Goal: Browse casually

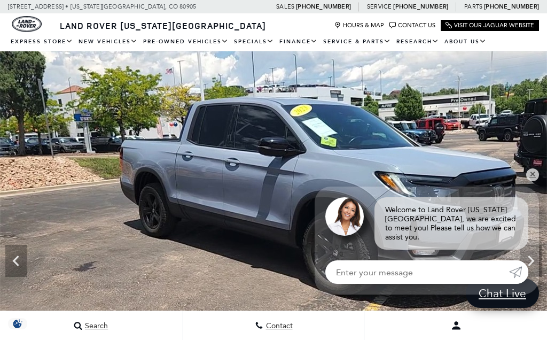
click at [529, 264] on icon "Next" at bounding box center [531, 260] width 6 height 11
click at [522, 263] on icon "Next" at bounding box center [530, 260] width 21 height 21
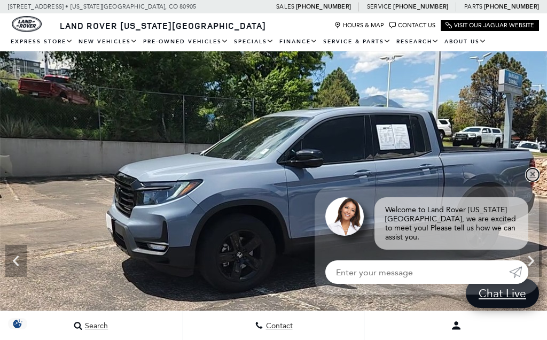
click at [534, 181] on link "✕" at bounding box center [532, 174] width 13 height 13
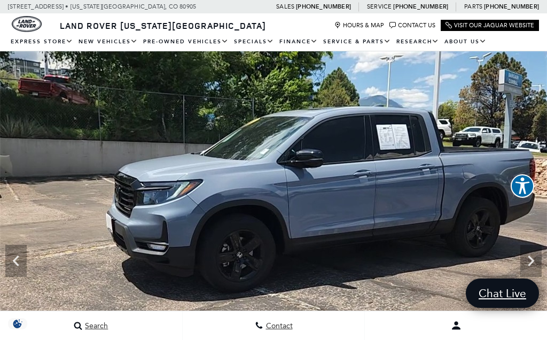
click at [531, 261] on icon "Next" at bounding box center [530, 260] width 21 height 21
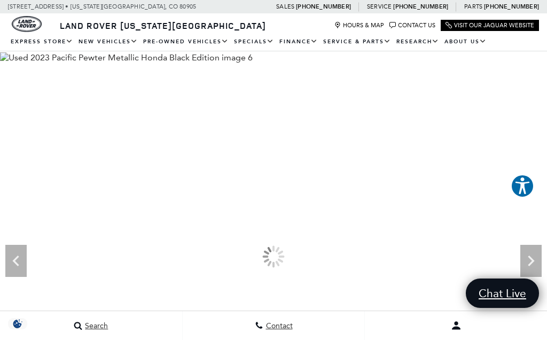
click at [533, 255] on icon "Next" at bounding box center [530, 260] width 21 height 21
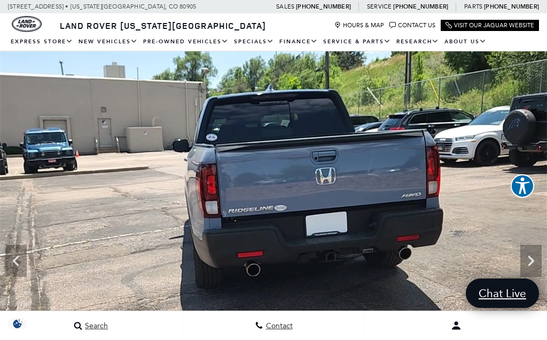
click at [529, 267] on icon "Next" at bounding box center [530, 260] width 21 height 21
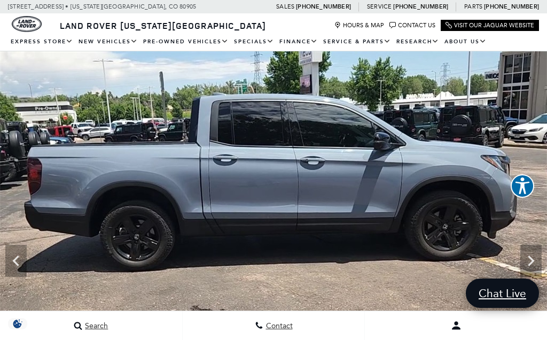
click at [523, 255] on icon "Next" at bounding box center [530, 260] width 21 height 21
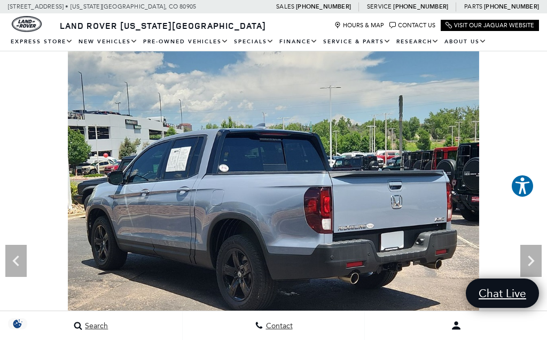
click at [528, 260] on icon "Next" at bounding box center [530, 260] width 21 height 21
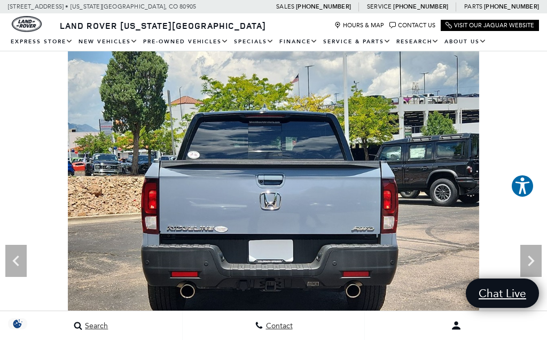
click at [530, 255] on icon "Next" at bounding box center [530, 260] width 21 height 21
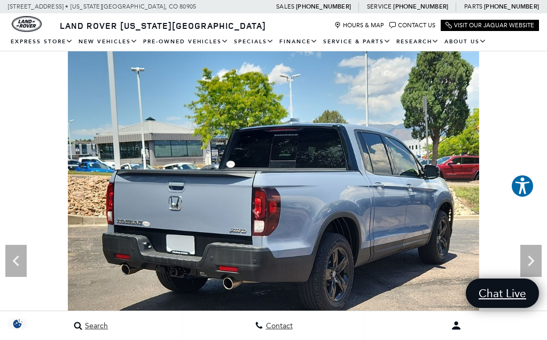
click at [530, 255] on icon "Next" at bounding box center [530, 260] width 21 height 21
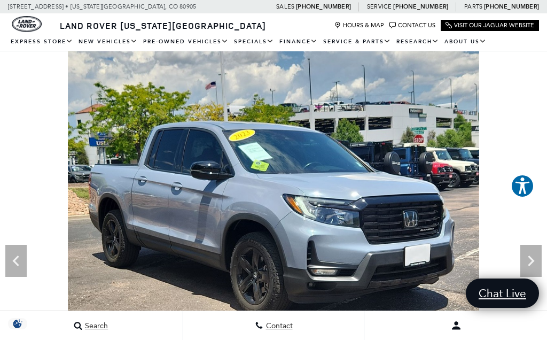
click at [530, 259] on icon "Next" at bounding box center [530, 260] width 21 height 21
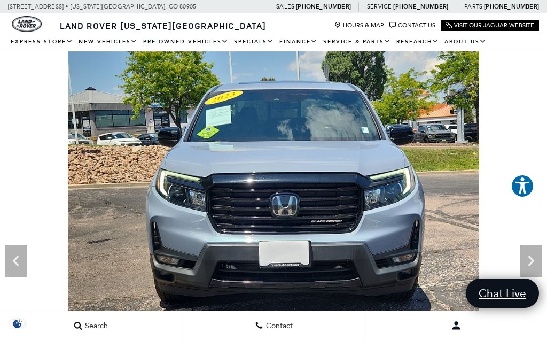
click at [529, 260] on icon "Next" at bounding box center [530, 260] width 21 height 21
click at [522, 266] on icon "Next" at bounding box center [530, 260] width 21 height 21
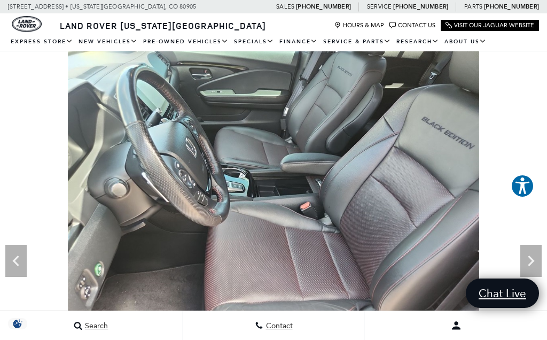
click at [531, 264] on icon "Next" at bounding box center [531, 260] width 6 height 11
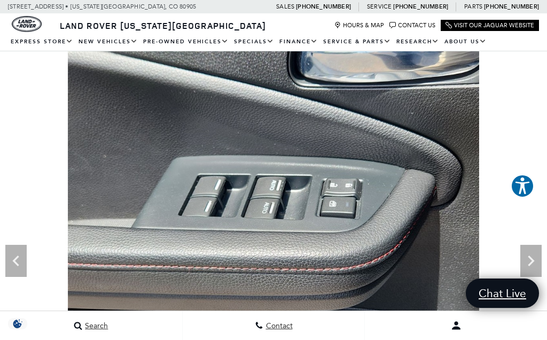
click at [531, 260] on icon "Next" at bounding box center [531, 260] width 6 height 11
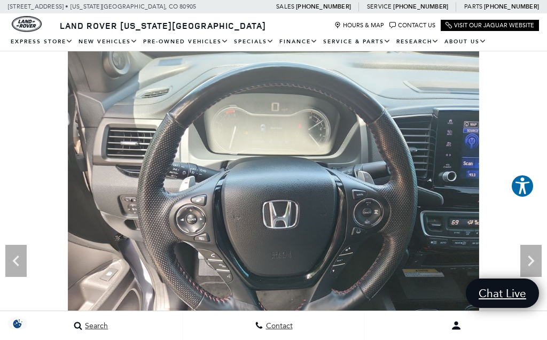
click at [533, 262] on icon "Next" at bounding box center [531, 260] width 6 height 11
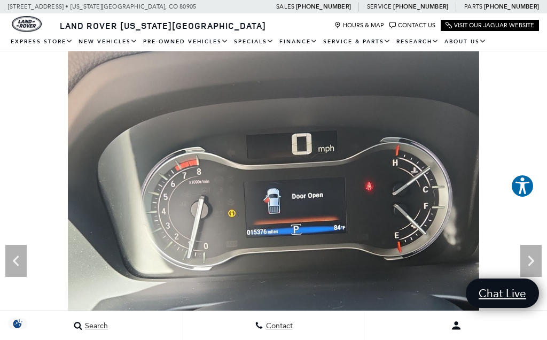
click at [531, 259] on icon "Next" at bounding box center [531, 260] width 6 height 11
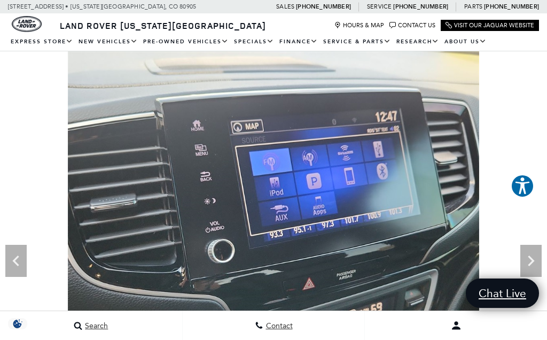
click at [533, 263] on icon "Next" at bounding box center [530, 260] width 21 height 21
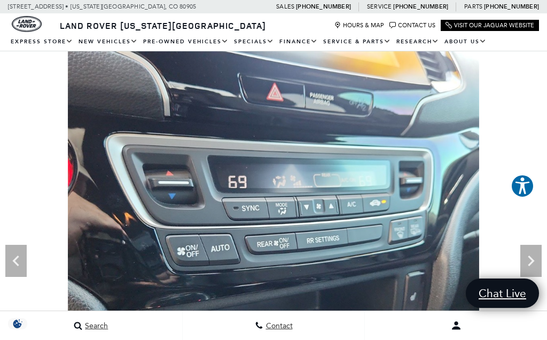
click at [530, 261] on icon "Next" at bounding box center [530, 260] width 21 height 21
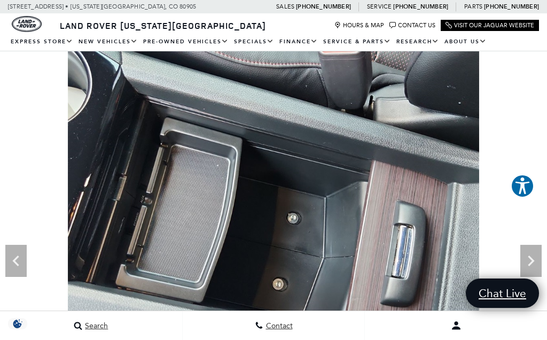
click at [528, 257] on icon "Next" at bounding box center [530, 260] width 21 height 21
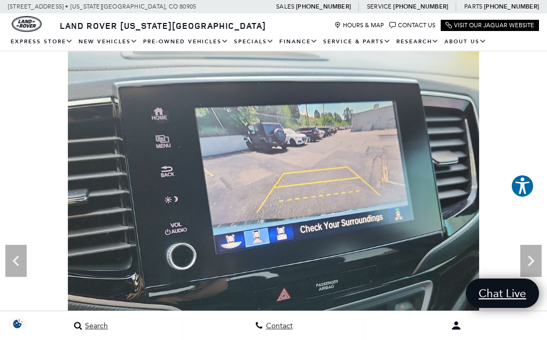
click at [530, 261] on icon "Next" at bounding box center [530, 260] width 21 height 21
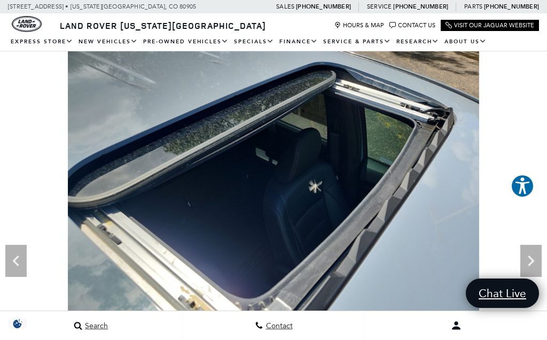
click at [533, 262] on icon "Next" at bounding box center [531, 260] width 6 height 11
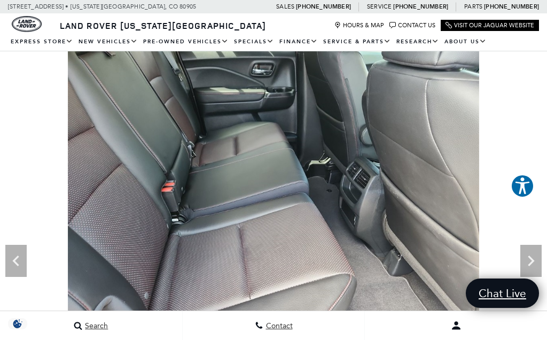
click at [529, 263] on icon "Next" at bounding box center [530, 260] width 21 height 21
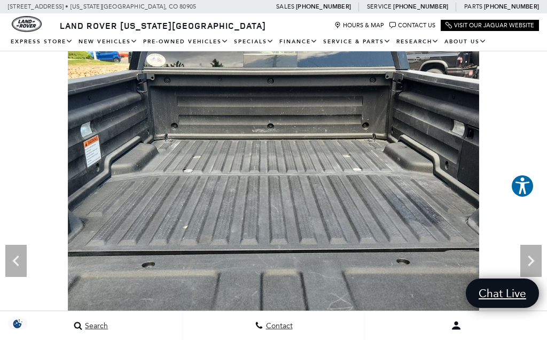
click at [533, 260] on icon "Next" at bounding box center [531, 260] width 6 height 11
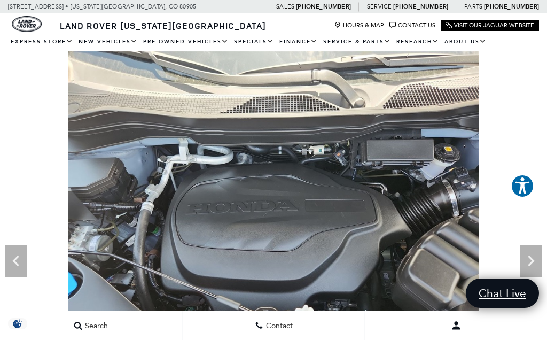
click at [535, 260] on icon "Next" at bounding box center [530, 260] width 21 height 21
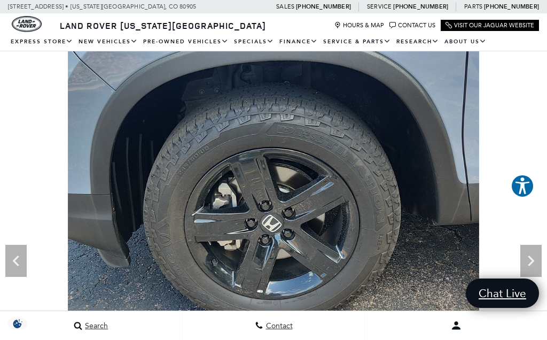
click at [533, 259] on icon "Next" at bounding box center [530, 260] width 21 height 21
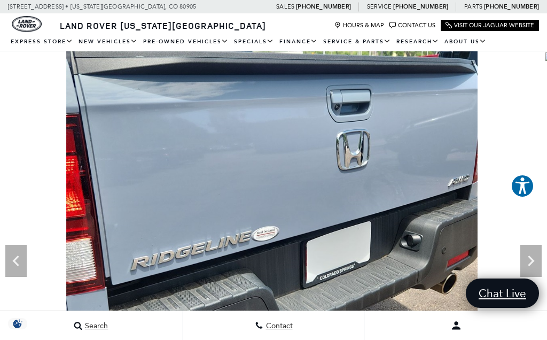
click at [533, 261] on icon "Next" at bounding box center [531, 260] width 6 height 11
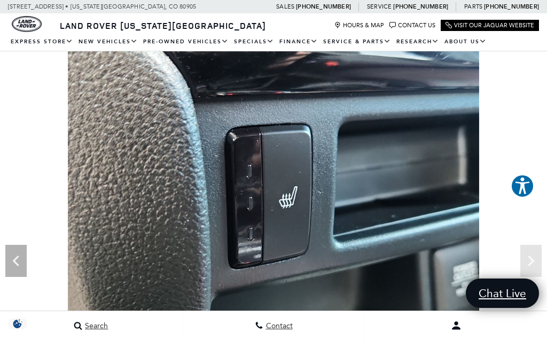
click at [534, 258] on img at bounding box center [273, 205] width 547 height 309
